Goal: Communication & Community: Ask a question

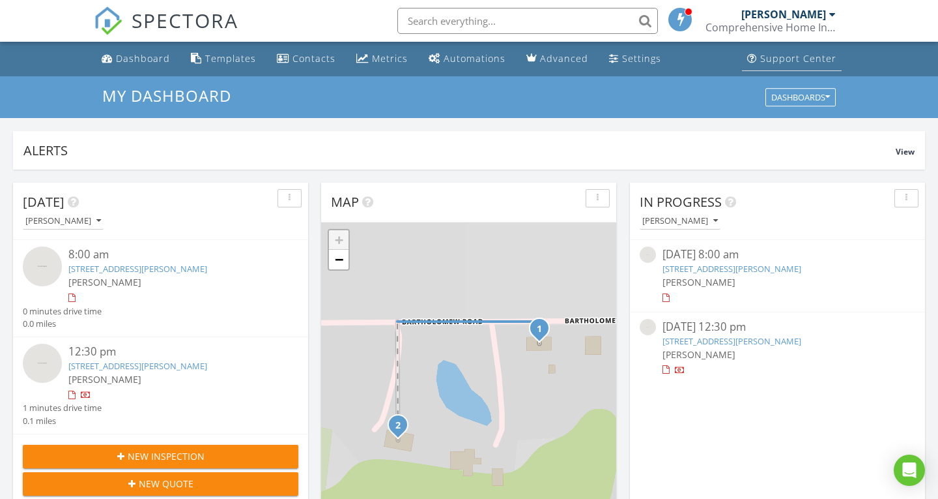
click at [790, 58] on div "Support Center" at bounding box center [798, 58] width 76 height 12
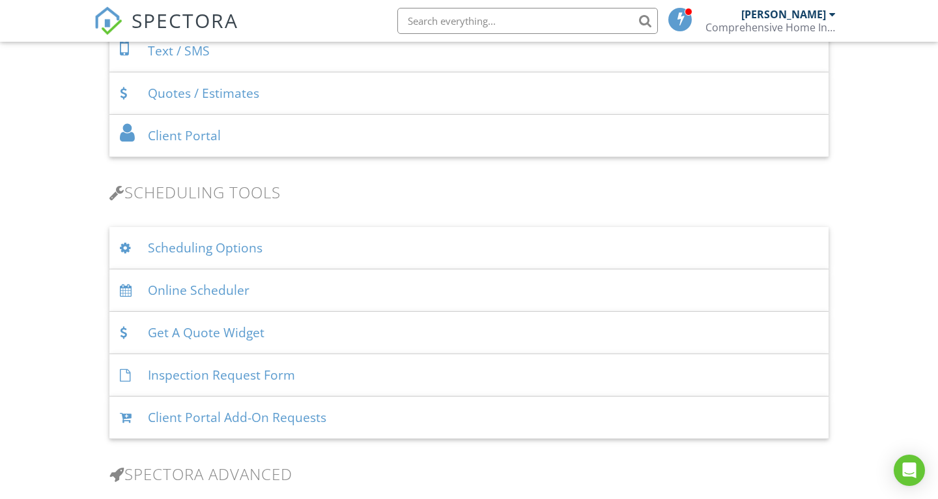
scroll to position [711, 0]
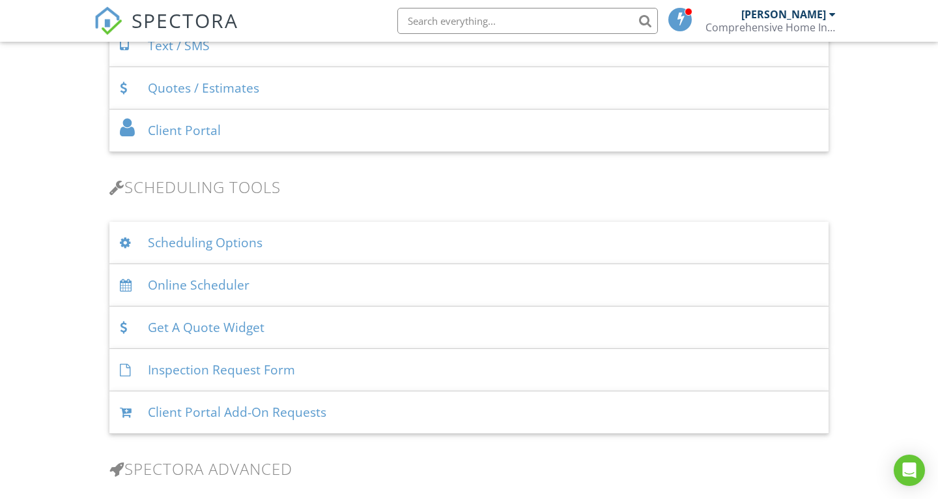
click at [175, 235] on div "Scheduling Options" at bounding box center [468, 243] width 719 height 42
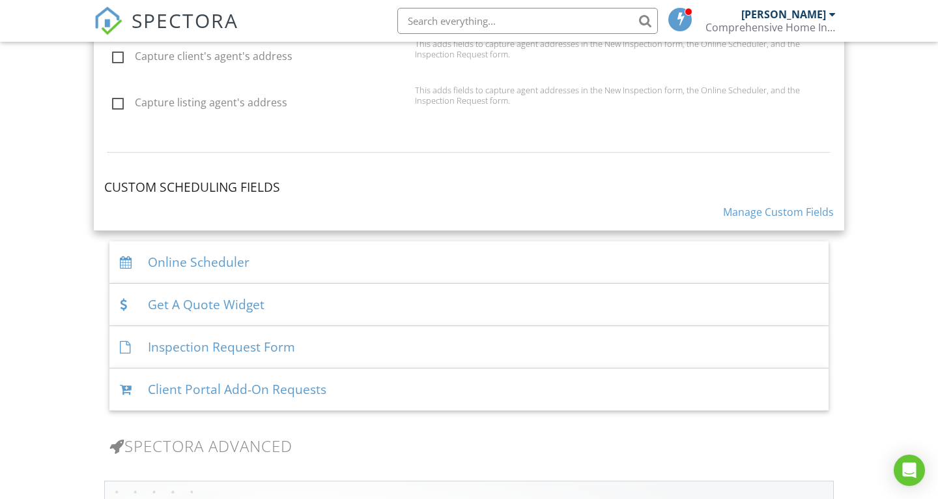
scroll to position [1309, 0]
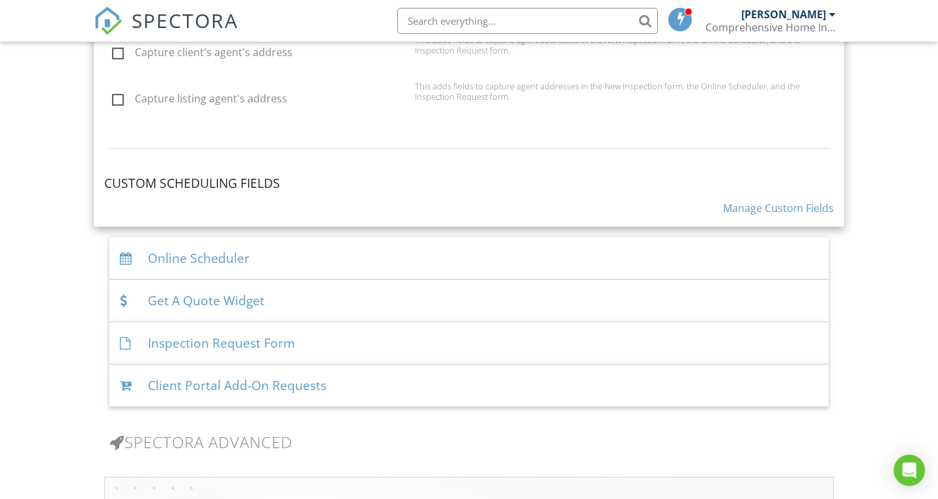
click at [181, 250] on div "Online Scheduler" at bounding box center [468, 258] width 719 height 42
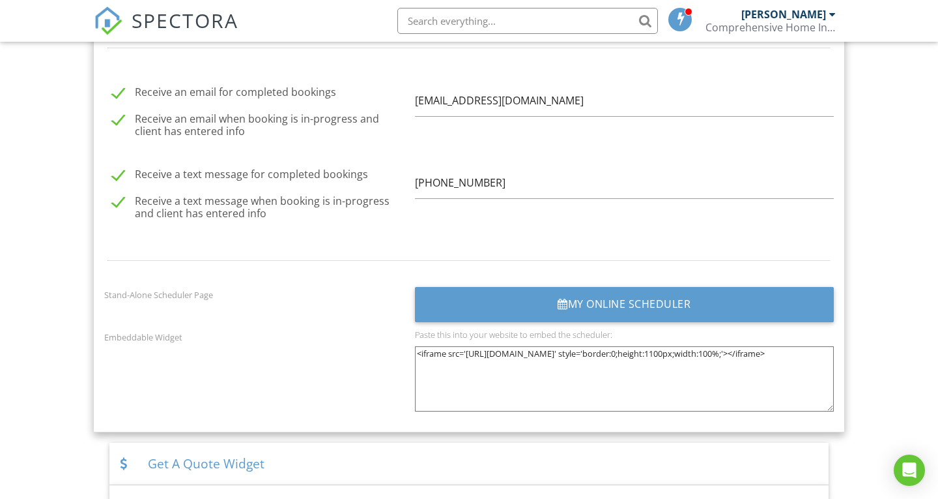
scroll to position [1673, 0]
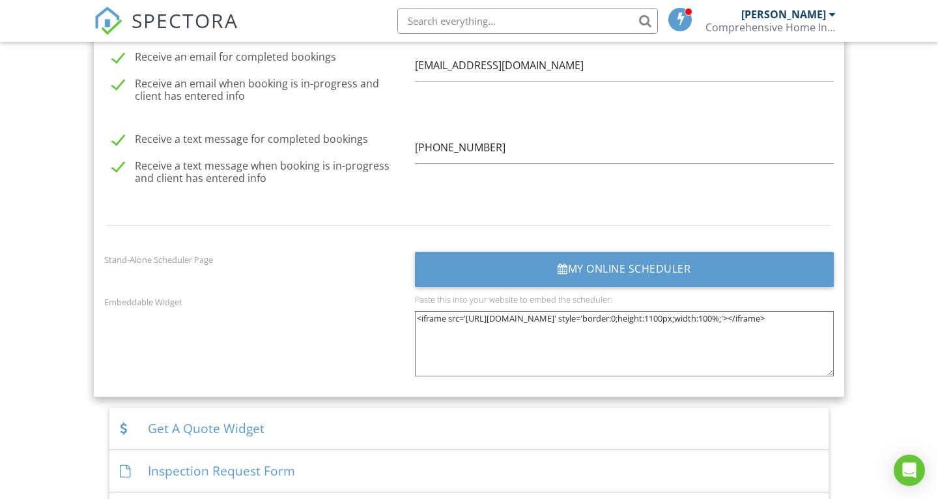
drag, startPoint x: 445, startPoint y: 341, endPoint x: 433, endPoint y: 336, distance: 13.4
click at [433, 336] on textarea "<iframe src='[URL][DOMAIN_NAME]' style='border:0;height:1100px;width:100%;'></i…" at bounding box center [624, 343] width 419 height 65
drag, startPoint x: 420, startPoint y: 313, endPoint x: 448, endPoint y: 322, distance: 29.5
click at [448, 322] on textarea "<iframe src='[URL][DOMAIN_NAME]' style='border:0;height:1100px;width:100%;'></i…" at bounding box center [624, 343] width 419 height 65
click at [420, 319] on textarea "<iframe src='[URL][DOMAIN_NAME]' style='border:0;height:1100px;width:100%;'></i…" at bounding box center [624, 343] width 419 height 65
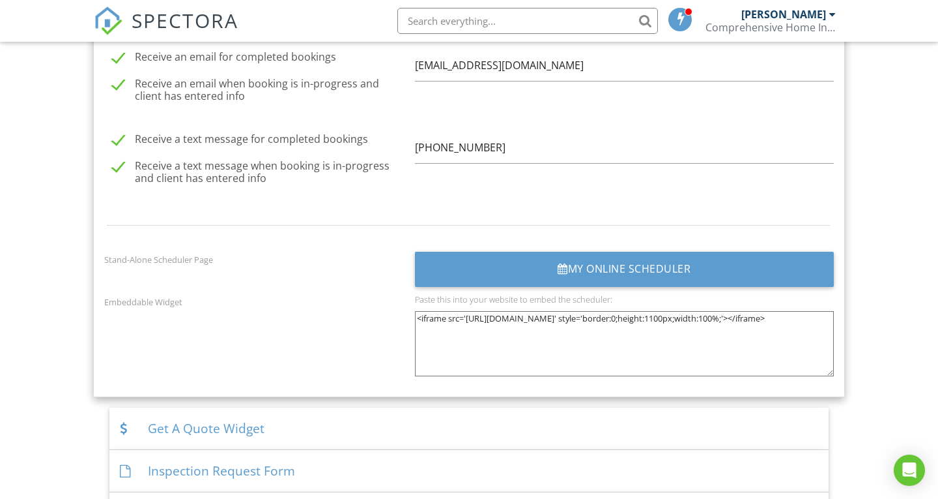
drag, startPoint x: 416, startPoint y: 318, endPoint x: 690, endPoint y: 345, distance: 275.7
click at [690, 345] on textarea "<iframe src='[URL][DOMAIN_NAME]' style='border:0;height:1100px;width:100%;'></i…" at bounding box center [624, 343] width 419 height 65
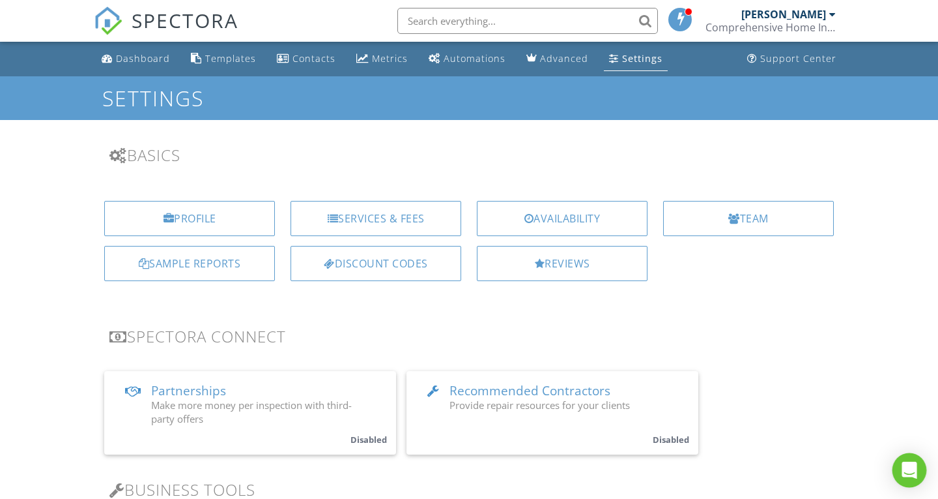
click at [466, 469] on div "Open Intercom Messenger" at bounding box center [910, 470] width 35 height 35
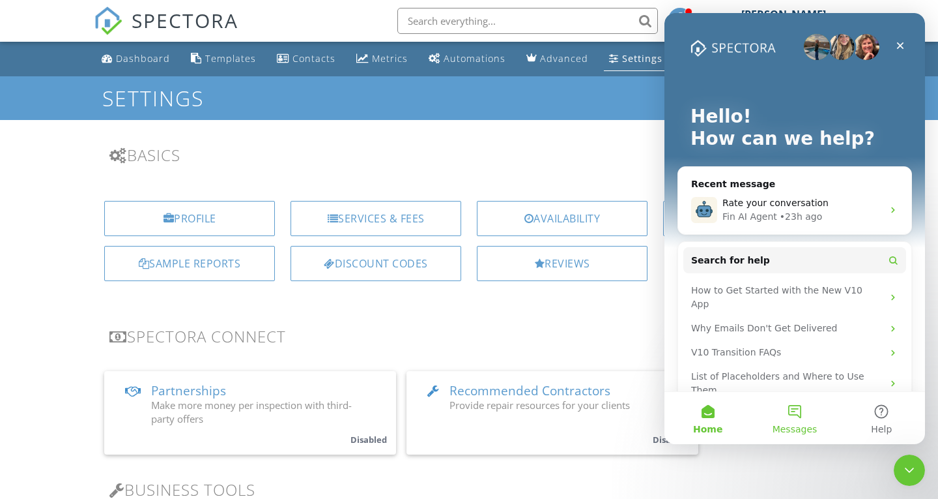
click at [466, 411] on button "Messages" at bounding box center [794, 418] width 87 height 52
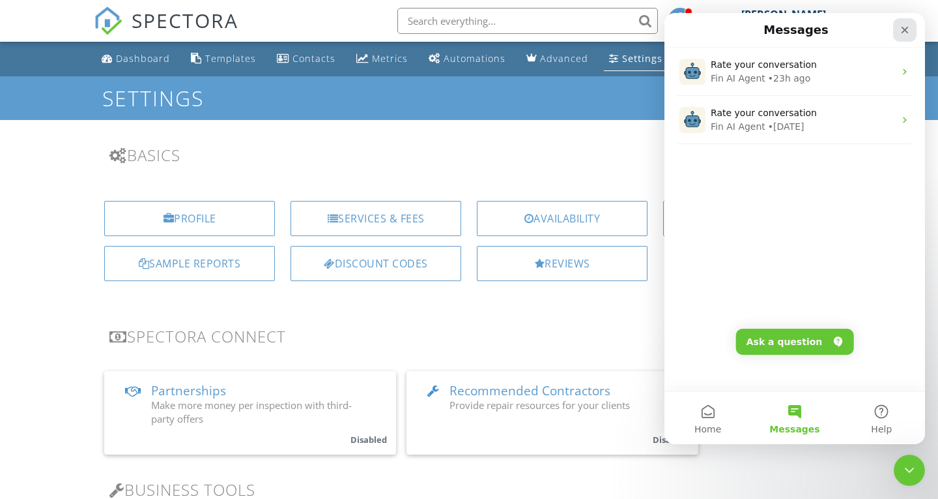
click at [466, 27] on div "Close" at bounding box center [904, 29] width 23 height 23
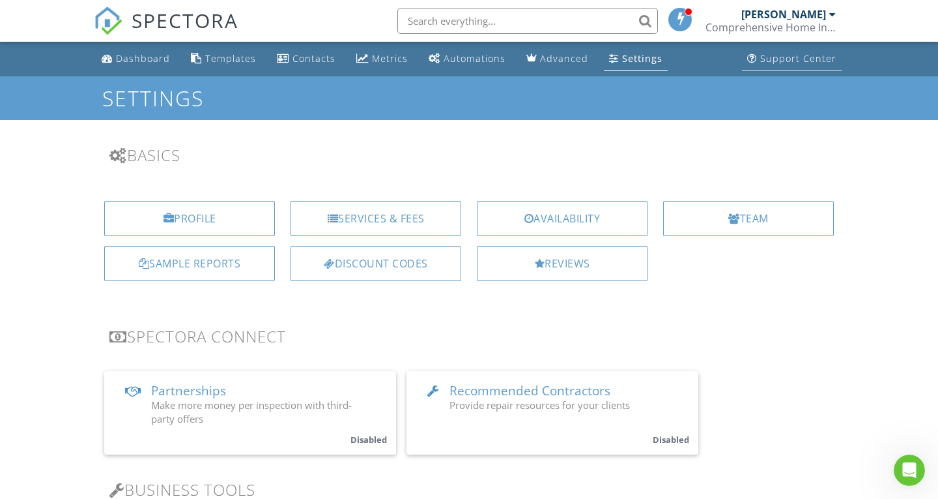
click at [466, 61] on div "Support Center" at bounding box center [798, 58] width 76 height 12
click at [780, 63] on div "Support Center" at bounding box center [798, 58] width 76 height 12
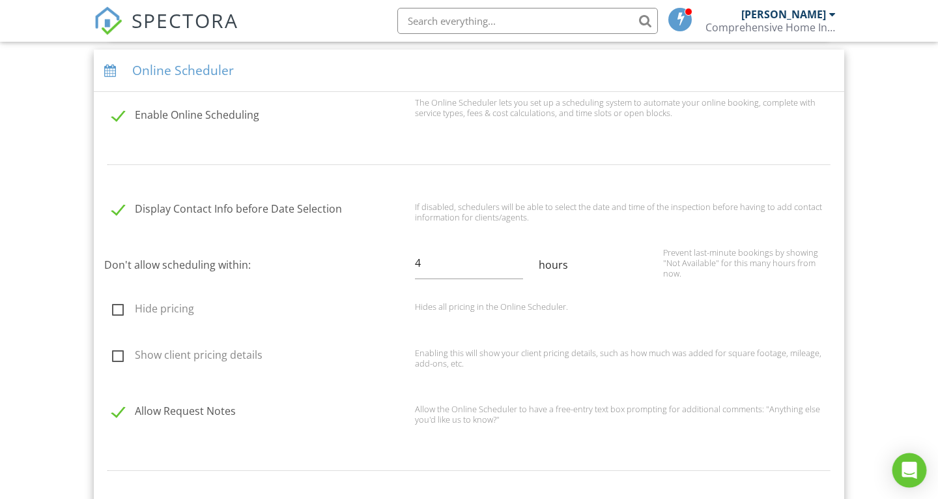
click at [910, 473] on icon "Open Intercom Messenger" at bounding box center [909, 469] width 17 height 17
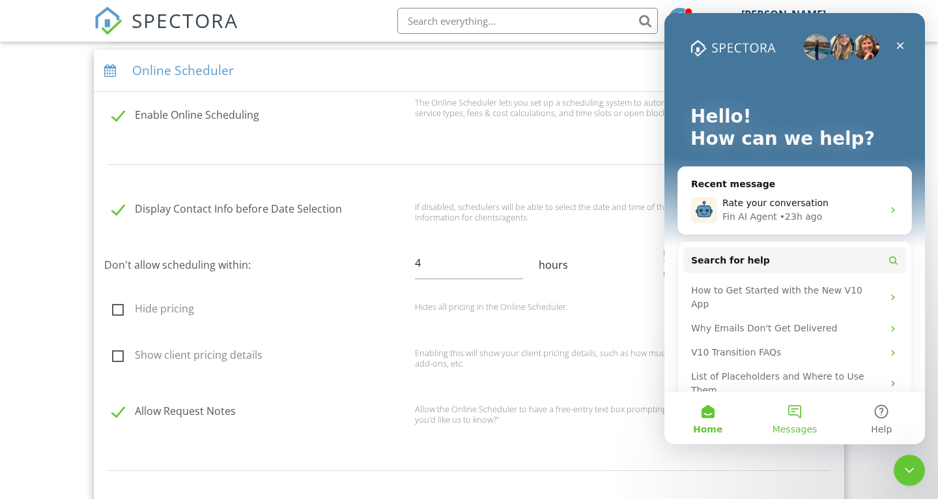
click at [800, 415] on button "Messages" at bounding box center [794, 418] width 87 height 52
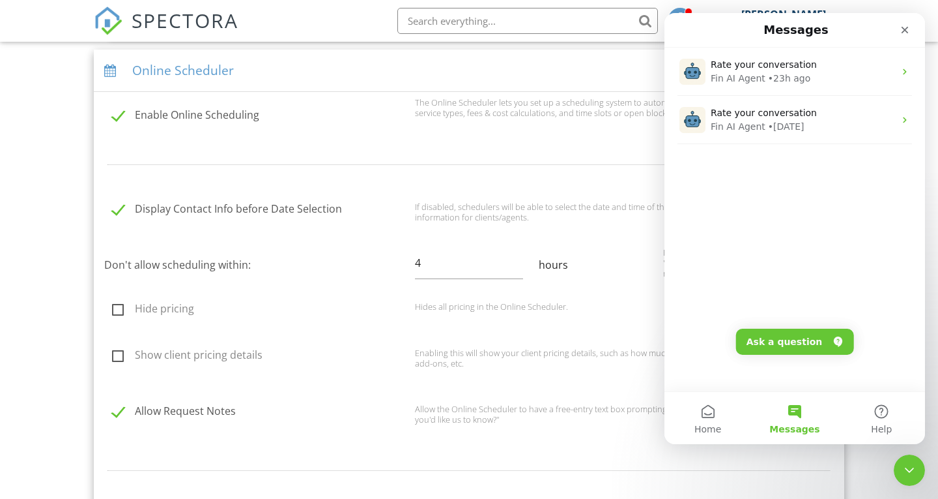
click at [798, 341] on button "Ask a question" at bounding box center [795, 341] width 118 height 26
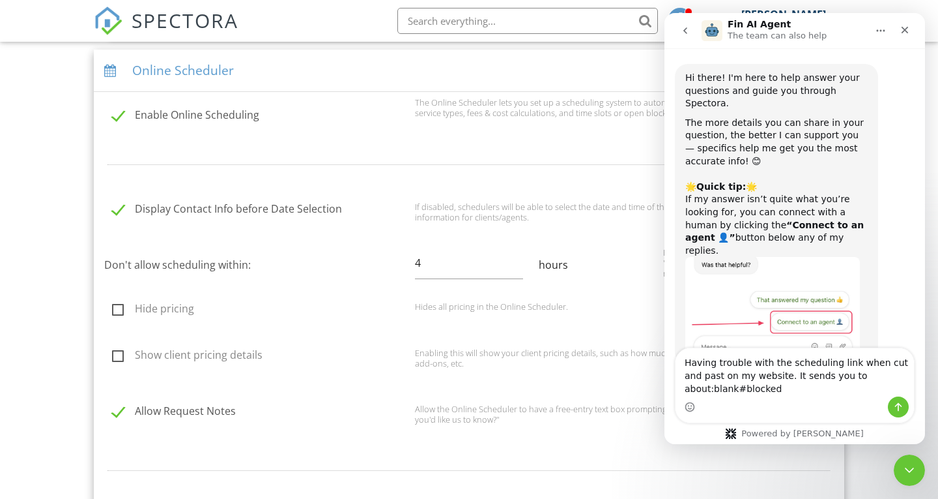
type textarea "Having trouble with the scheduling link when cut and past on my website. It sen…"
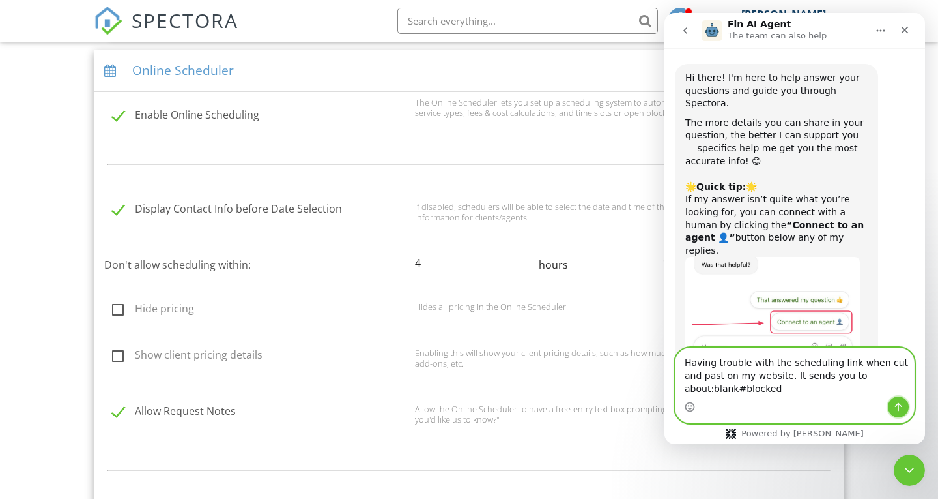
click at [898, 406] on icon "Send a message…" at bounding box center [898, 407] width 7 height 8
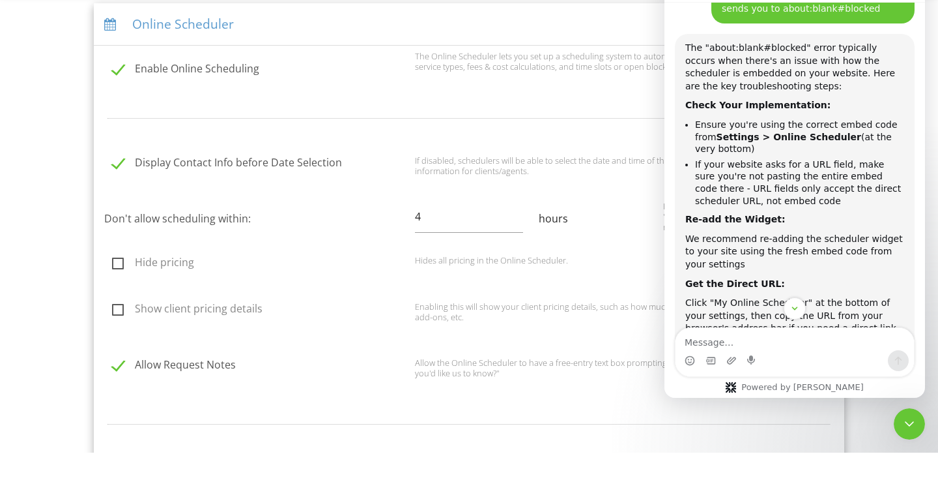
scroll to position [317, 0]
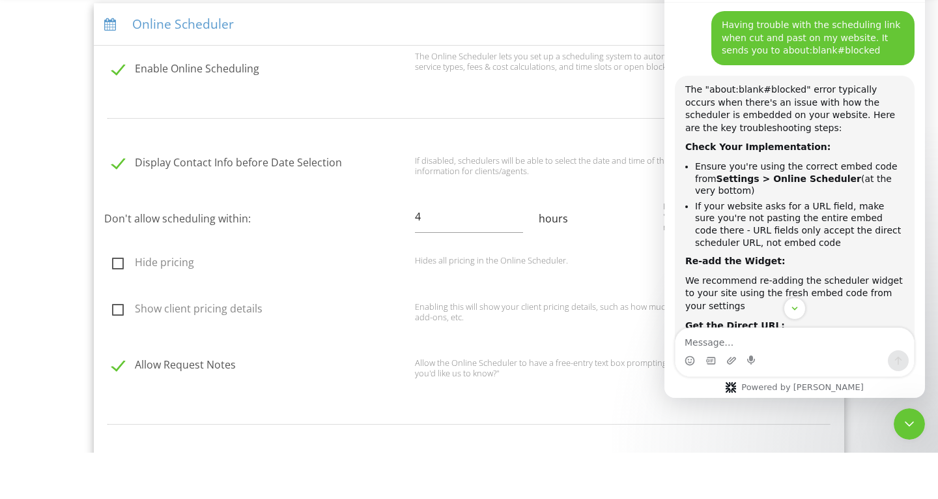
click at [711, 335] on textarea "Message…" at bounding box center [795, 339] width 239 height 22
type textarea "how do i know what part of the code is the URL field only?"
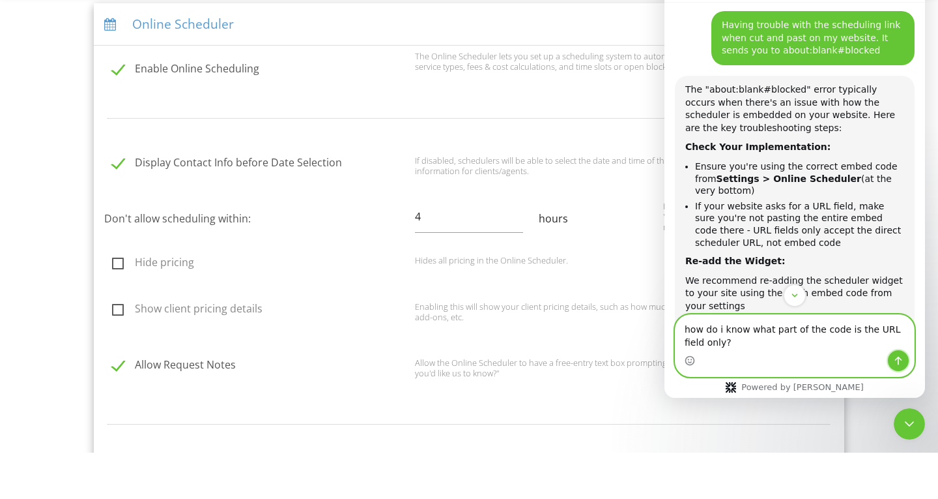
click at [902, 362] on icon "Send a message…" at bounding box center [898, 360] width 10 height 10
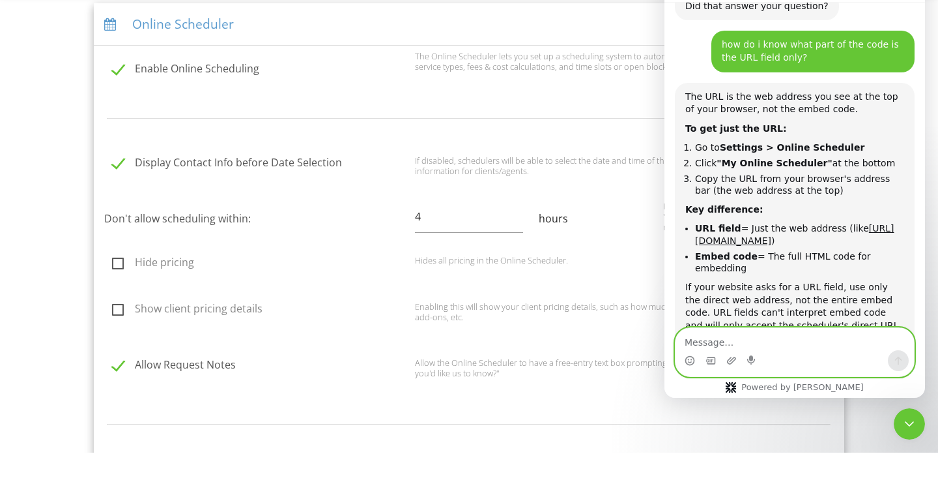
scroll to position [911, 0]
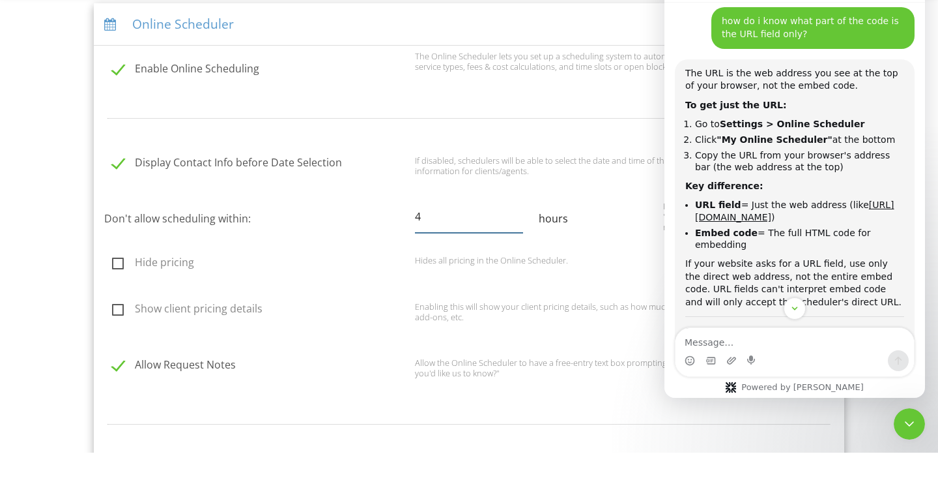
click at [478, 248] on input "4" at bounding box center [469, 263] width 109 height 32
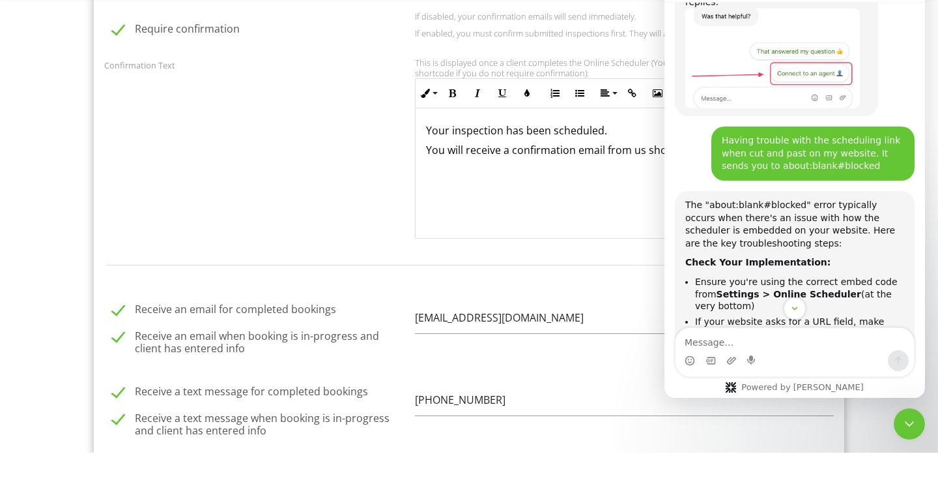
scroll to position [0, 0]
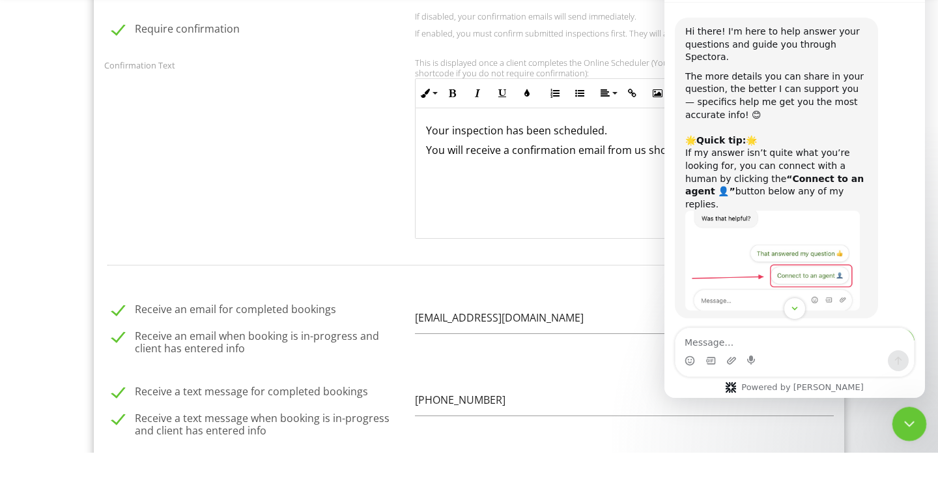
click html
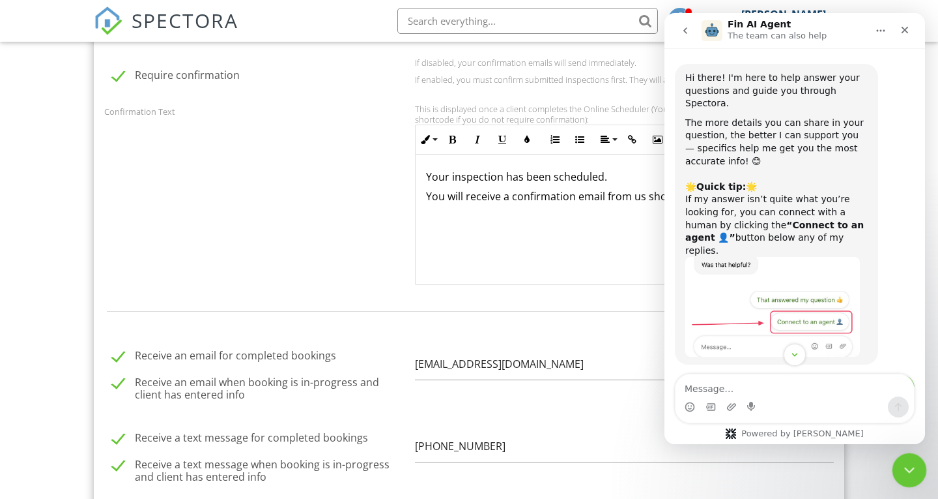
click at [914, 471] on icon "Close Intercom Messenger" at bounding box center [908, 468] width 16 height 16
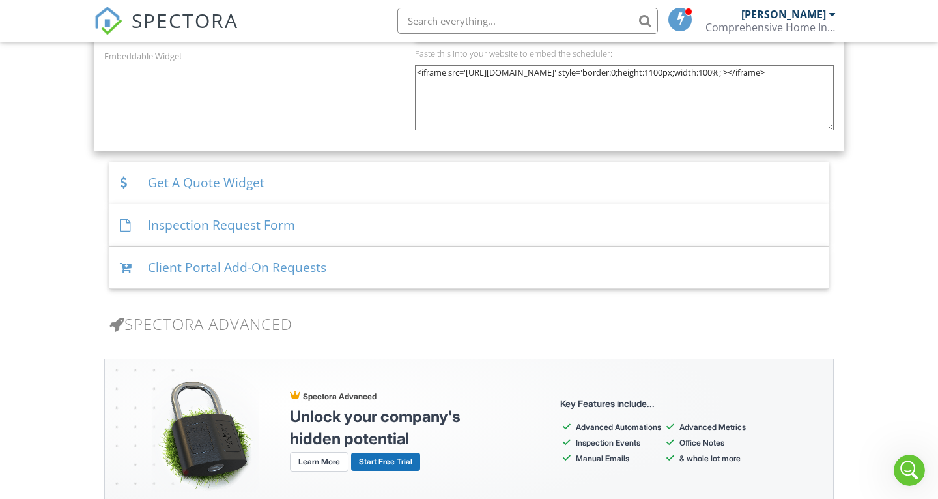
scroll to position [1920, 0]
click at [914, 469] on icon "Open Intercom Messenger" at bounding box center [908, 468] width 22 height 22
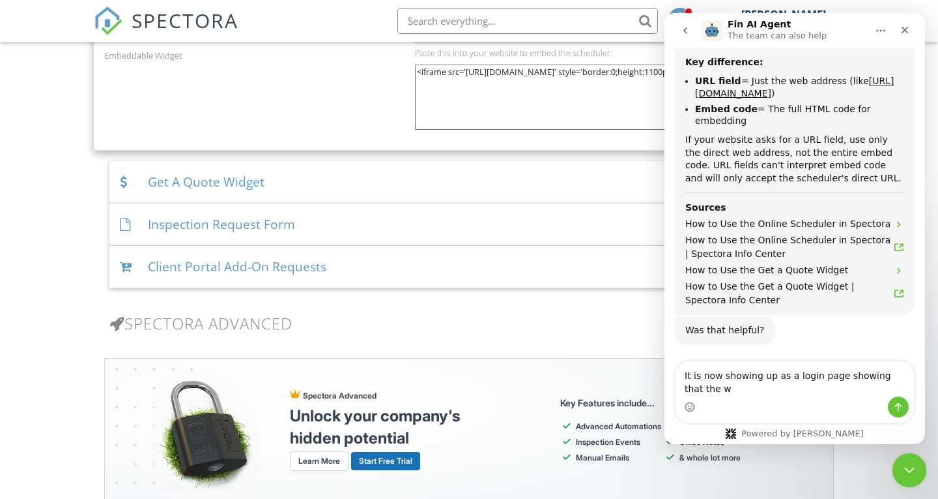
scroll to position [1094, 0]
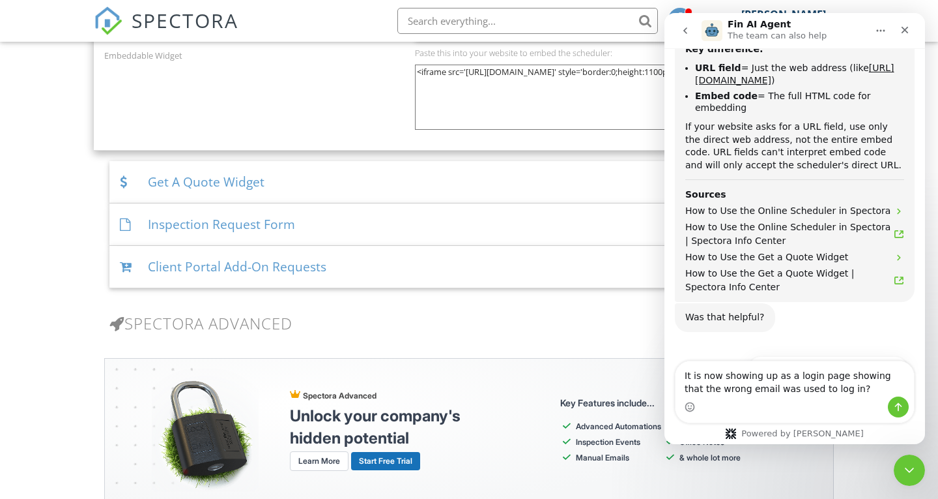
type textarea "It is now showing up as a login page showing that the wrong email was used to l…"
click at [904, 405] on button "Send a message…" at bounding box center [898, 406] width 21 height 21
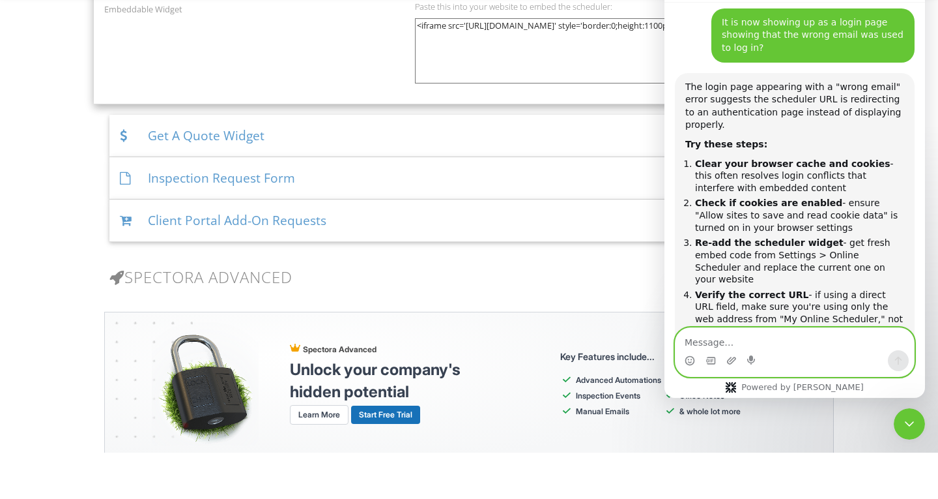
scroll to position [1383, 0]
